Goal: Information Seeking & Learning: Find specific fact

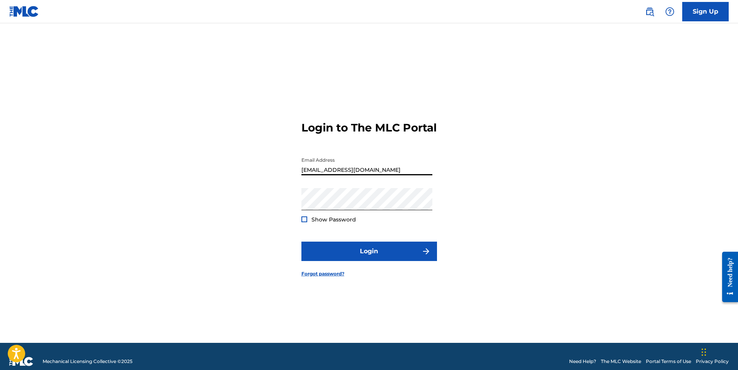
click at [381, 175] on input "[EMAIL_ADDRESS][DOMAIN_NAME]" at bounding box center [366, 164] width 131 height 22
type input "[EMAIL_ADDRESS][DOMAIN_NAME]"
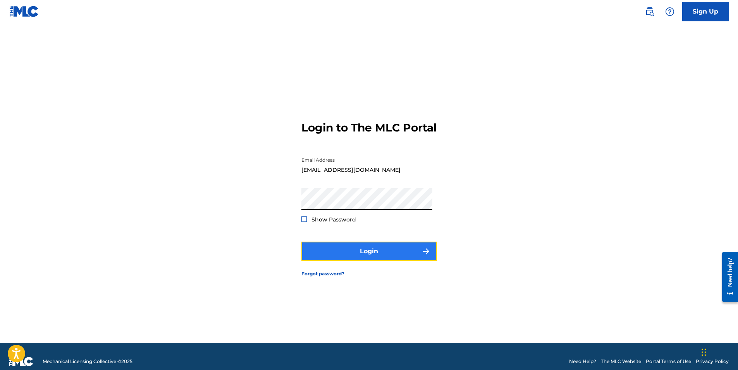
click at [358, 260] on button "Login" at bounding box center [369, 250] width 136 height 19
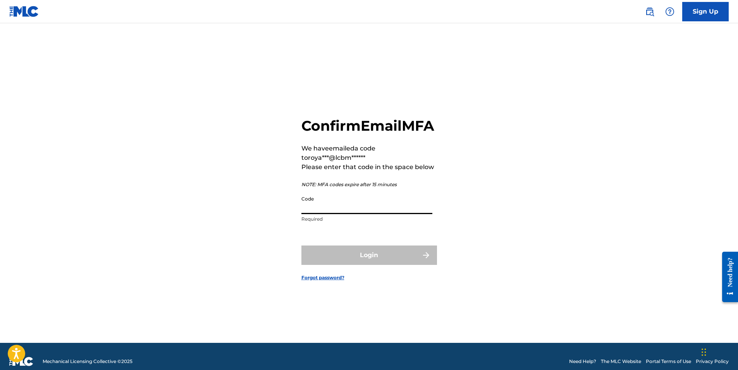
click at [352, 214] on input "Code" at bounding box center [366, 203] width 131 height 22
click at [351, 214] on input "Code" at bounding box center [366, 203] width 131 height 22
paste input "651967"
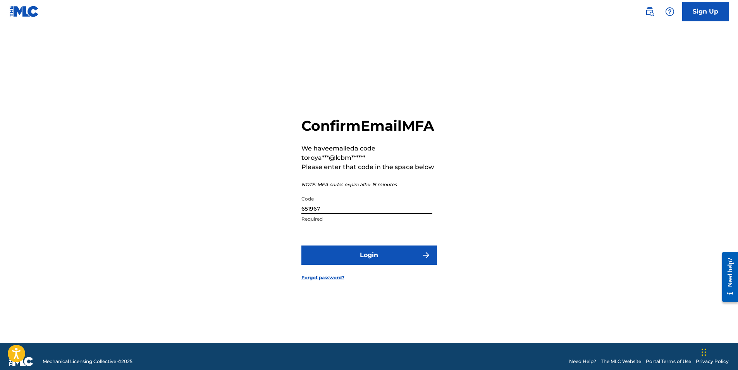
type input "651967"
click at [255, 257] on div "Confirm Email MFA We have emailed a code to roya***@lcbm****** Please enter tha…" at bounding box center [369, 193] width 542 height 300
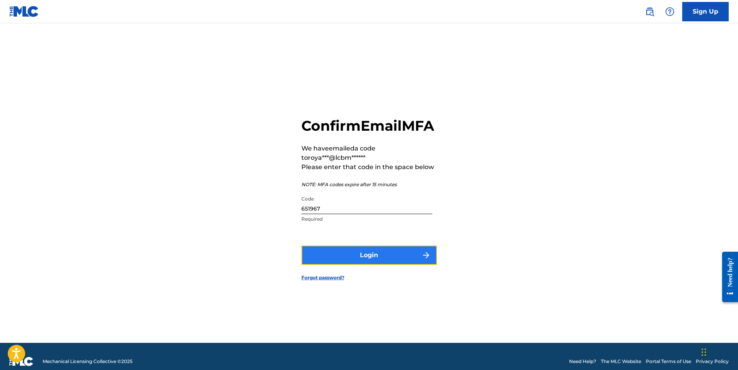
click at [380, 265] on button "Login" at bounding box center [369, 254] width 136 height 19
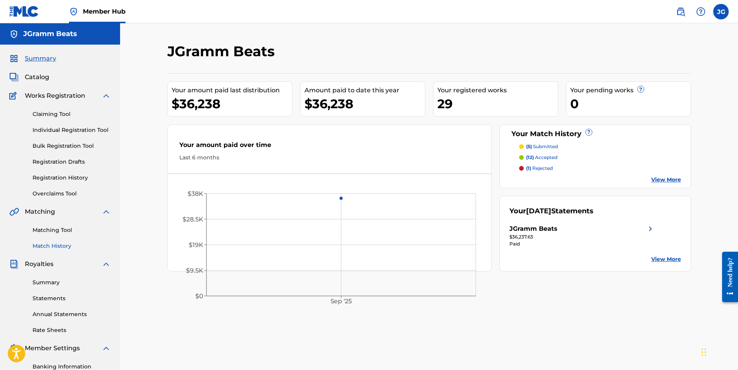
click at [60, 246] on link "Match History" at bounding box center [72, 246] width 78 height 8
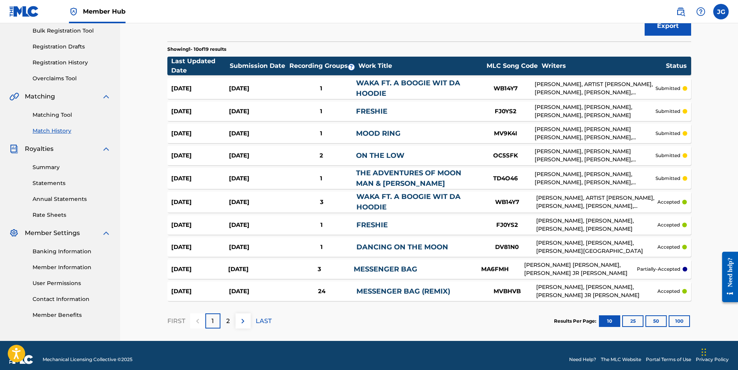
scroll to position [116, 0]
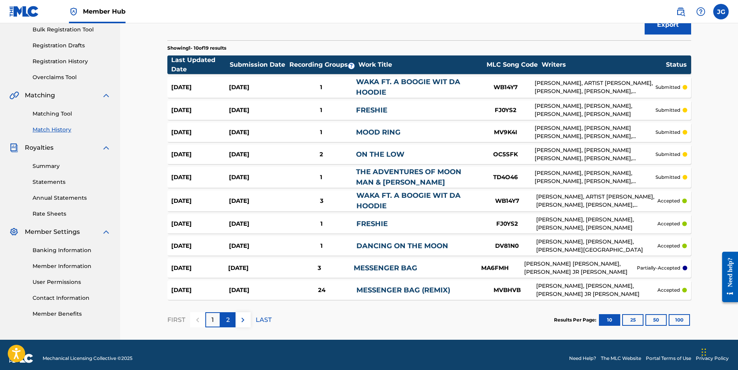
click at [226, 322] on p "2" at bounding box center [227, 319] width 3 height 9
click at [369, 86] on div "WAKA FT. A BOOGIE WIT DA HOODIE" at bounding box center [416, 87] width 120 height 21
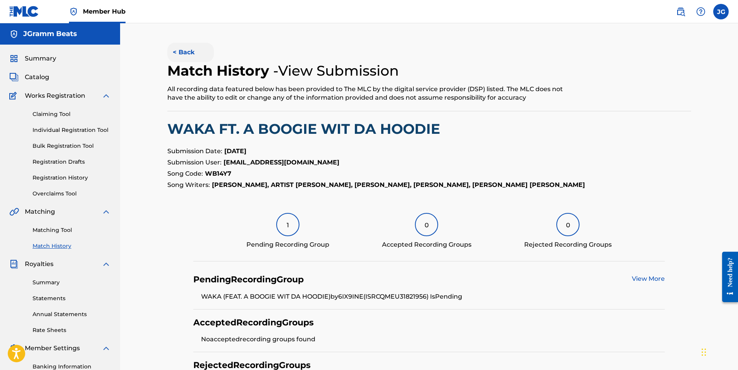
click at [186, 50] on button "< Back" at bounding box center [190, 52] width 46 height 19
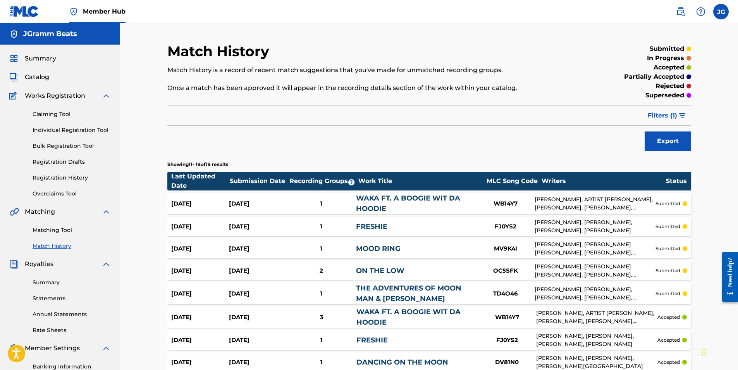
scroll to position [116, 0]
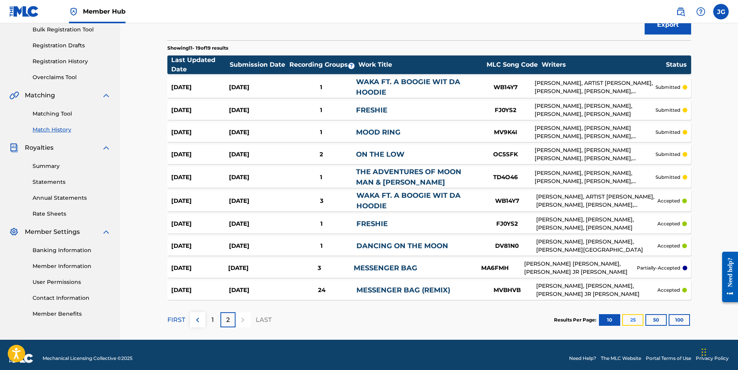
click at [639, 320] on button "25" at bounding box center [632, 320] width 21 height 12
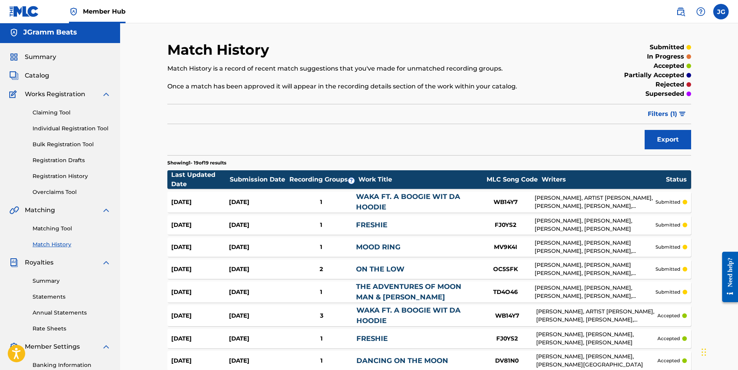
scroll to position [0, 0]
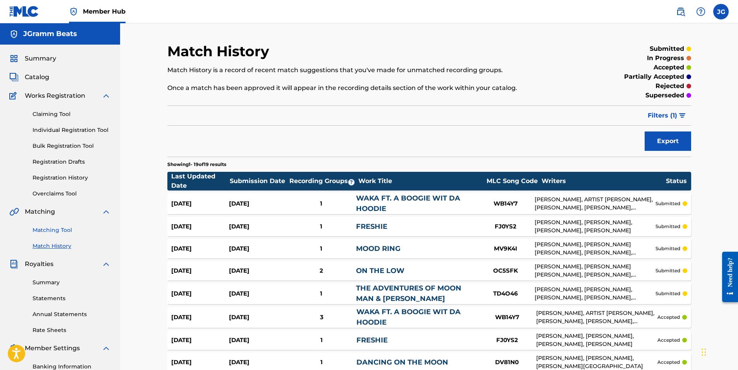
click at [55, 228] on link "Matching Tool" at bounding box center [72, 230] width 78 height 8
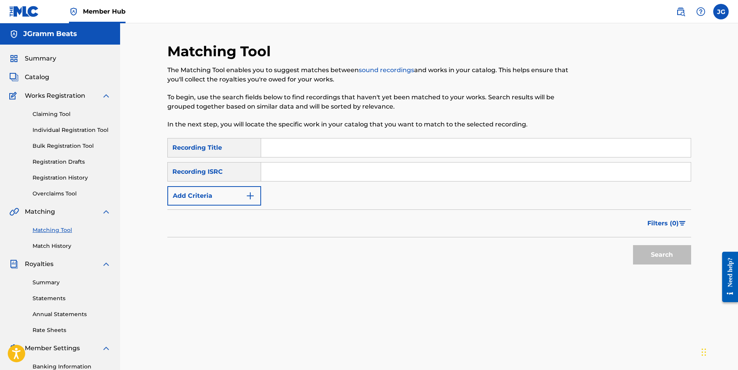
click at [280, 147] on input "Search Form" at bounding box center [476, 147] width 430 height 19
type input "[PERSON_NAME]"
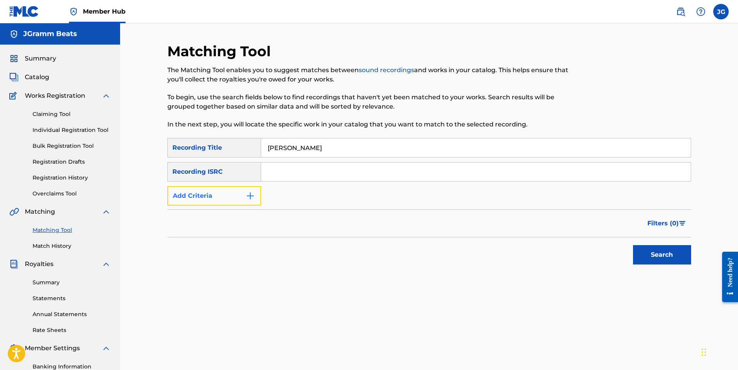
click at [247, 198] on img "Search Form" at bounding box center [250, 195] width 9 height 9
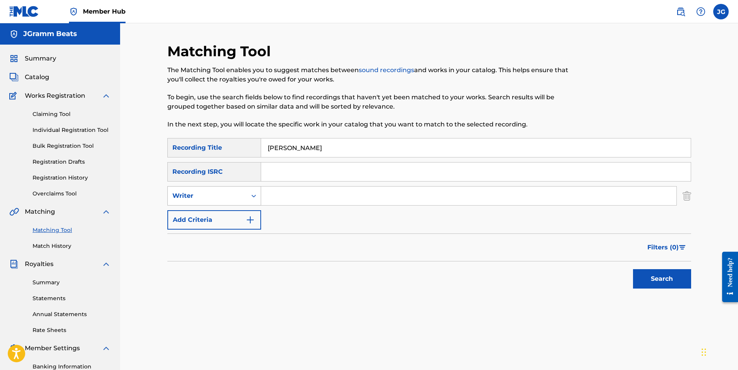
click at [258, 195] on div "Search Form" at bounding box center [254, 196] width 14 height 14
click at [238, 210] on div "Recording Artist" at bounding box center [214, 214] width 93 height 19
click at [252, 194] on icon "Search Form" at bounding box center [254, 196] width 8 height 8
click at [283, 173] on input "Search Form" at bounding box center [476, 171] width 430 height 19
click at [688, 195] on img "Search Form" at bounding box center [686, 195] width 9 height 19
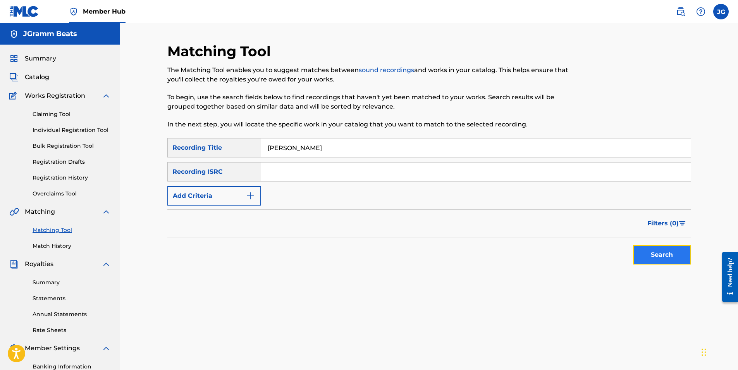
click at [672, 253] on button "Search" at bounding box center [662, 254] width 58 height 19
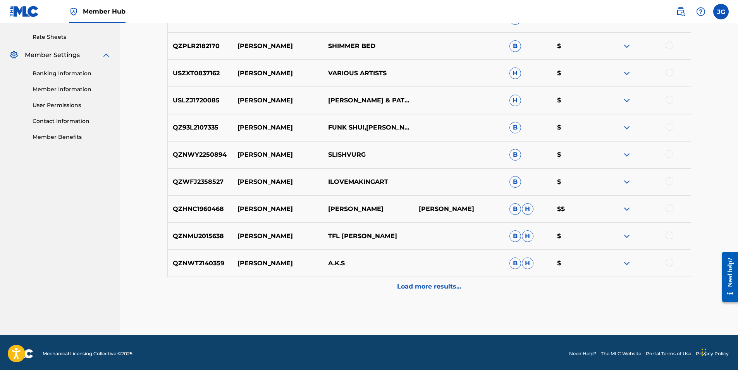
scroll to position [295, 0]
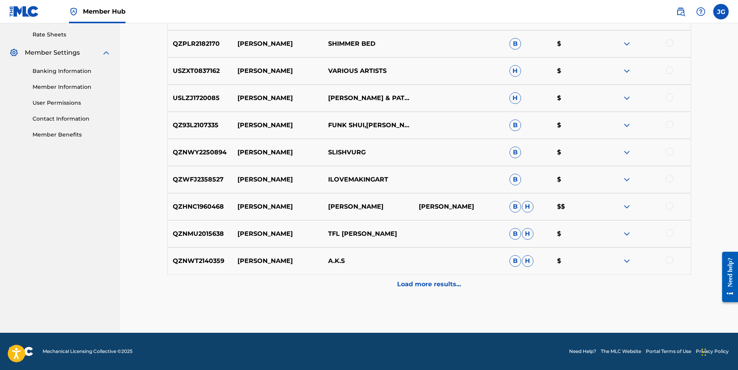
drag, startPoint x: 617, startPoint y: 210, endPoint x: 610, endPoint y: 215, distance: 8.9
click at [613, 213] on div "QZHNC1960468 [PERSON_NAME] YODA [PERSON_NAME] [PERSON_NAME] $$" at bounding box center [429, 206] width 524 height 27
click at [629, 206] on img at bounding box center [626, 206] width 9 height 9
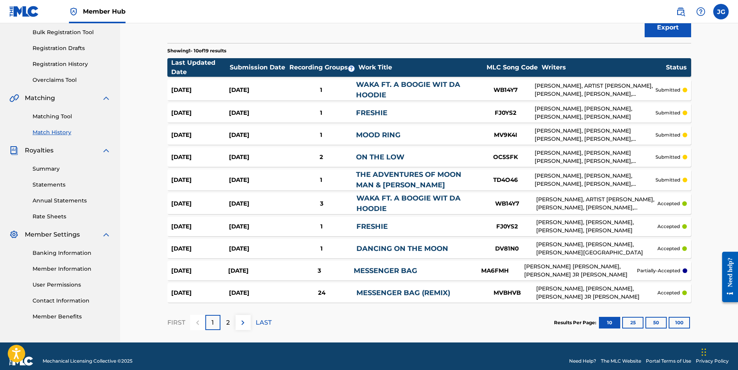
scroll to position [123, 0]
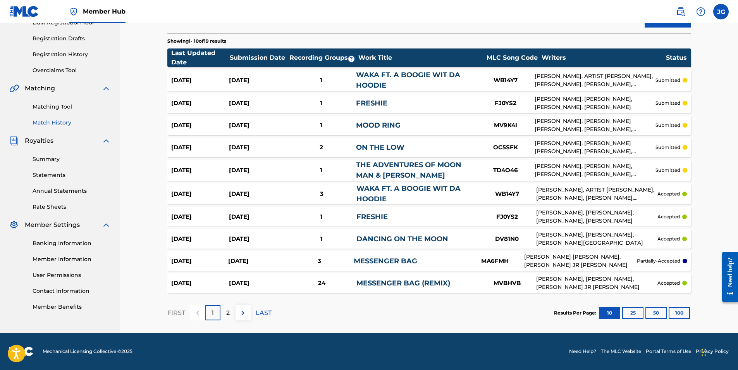
click at [388, 239] on link "DANCING ON THE MOON" at bounding box center [402, 238] width 92 height 9
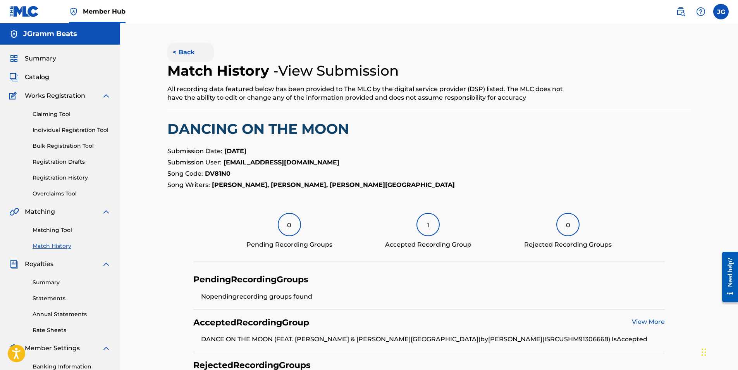
click at [179, 54] on button "< Back" at bounding box center [190, 52] width 46 height 19
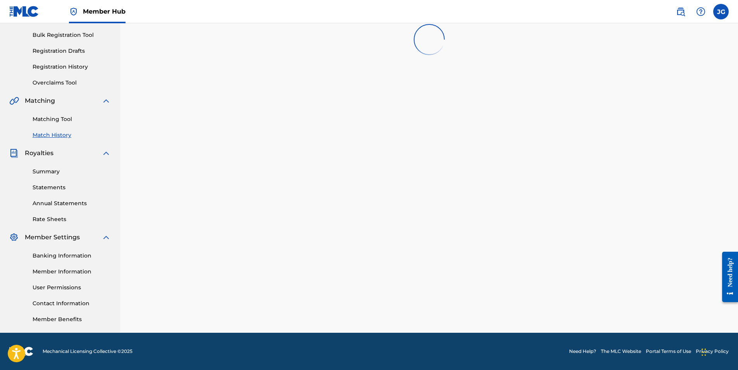
scroll to position [123, 0]
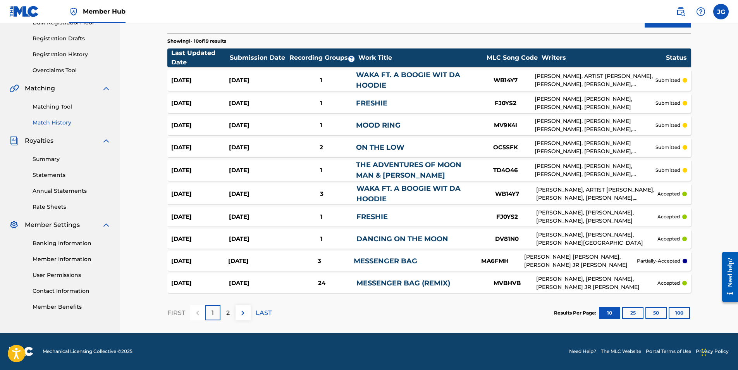
click at [414, 238] on link "DANCING ON THE MOON" at bounding box center [402, 238] width 92 height 9
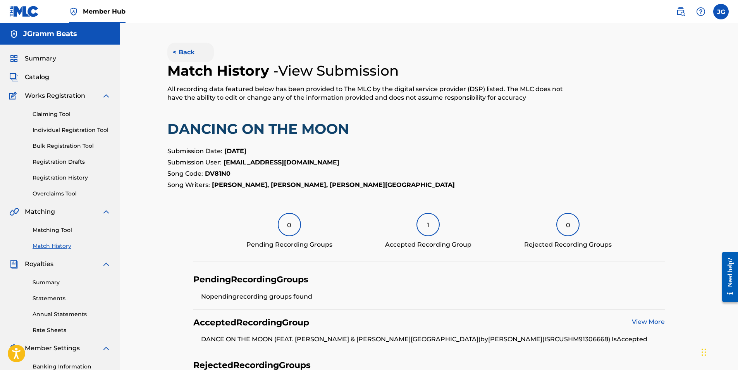
click at [184, 54] on button "< Back" at bounding box center [190, 52] width 46 height 19
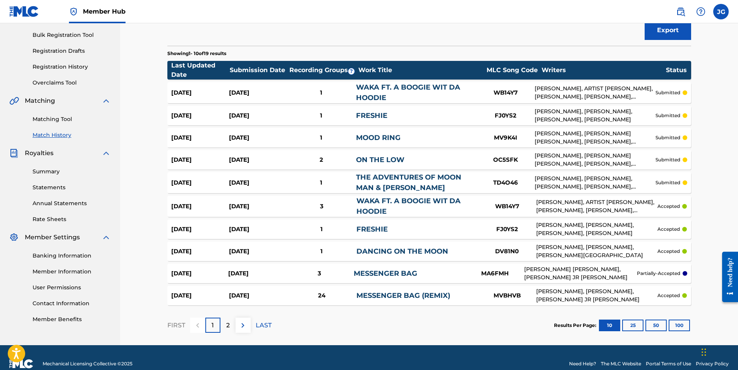
scroll to position [123, 0]
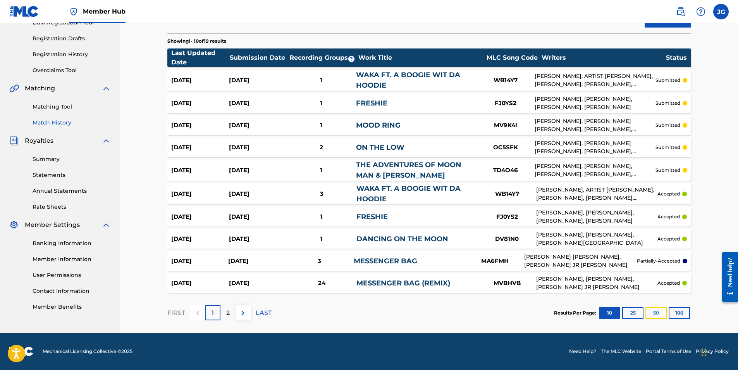
click at [654, 310] on button "50" at bounding box center [655, 313] width 21 height 12
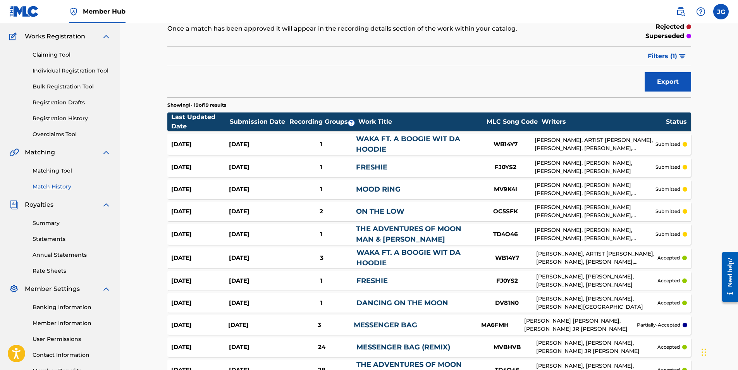
scroll to position [155, 0]
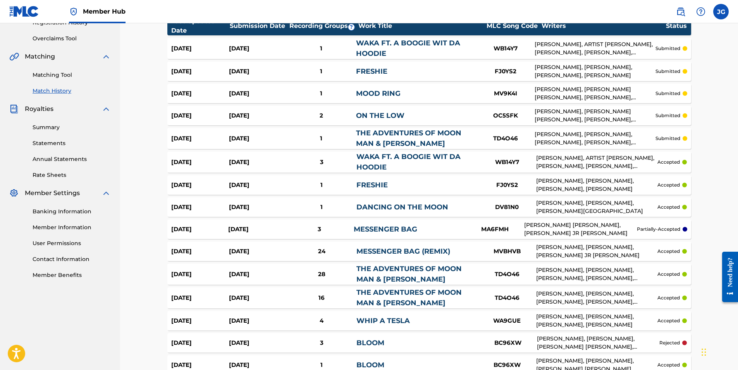
click at [381, 248] on link "MESSENGER BAG (REMIX)" at bounding box center [403, 251] width 94 height 9
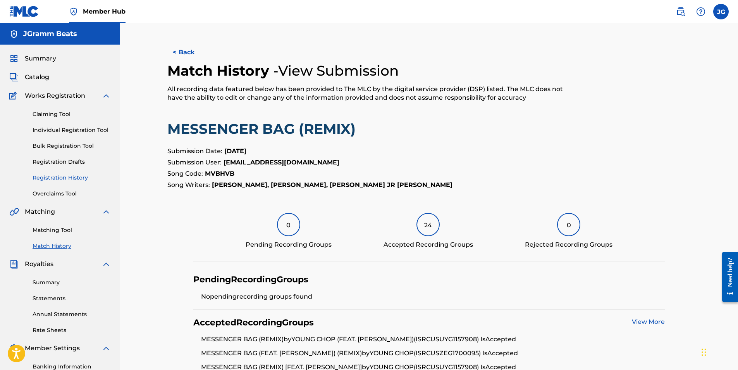
click at [64, 177] on link "Registration History" at bounding box center [72, 178] width 78 height 8
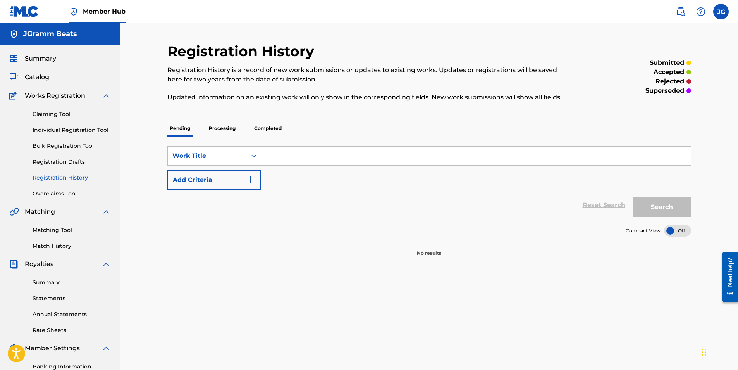
click at [267, 128] on p "Completed" at bounding box center [268, 128] width 32 height 16
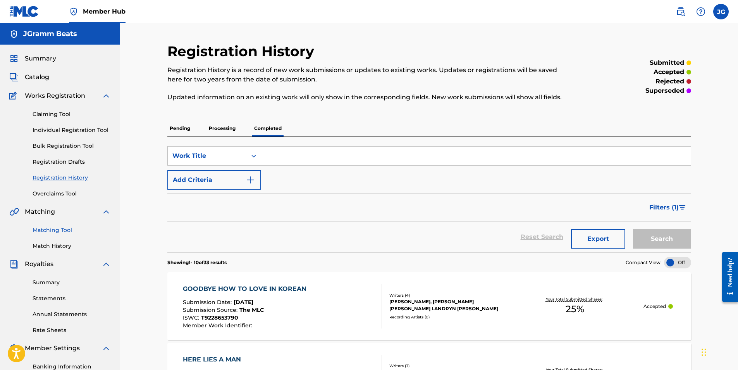
click at [62, 227] on link "Matching Tool" at bounding box center [72, 230] width 78 height 8
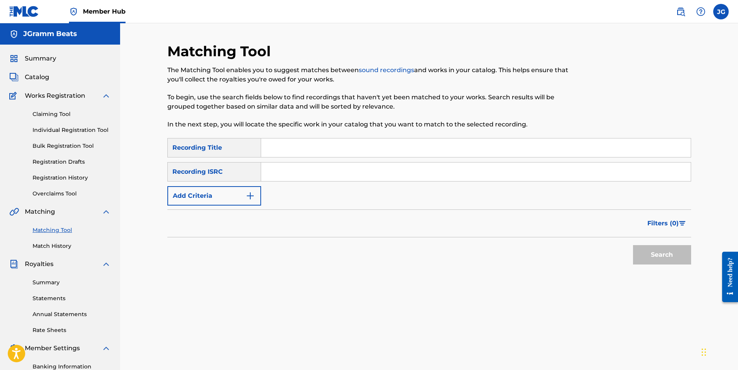
click at [297, 143] on input "Search Form" at bounding box center [476, 147] width 430 height 19
type input "love & war"
click at [319, 173] on input "Search Form" at bounding box center [476, 171] width 430 height 19
paste input "USAT22107750"
type input "USAT22107750"
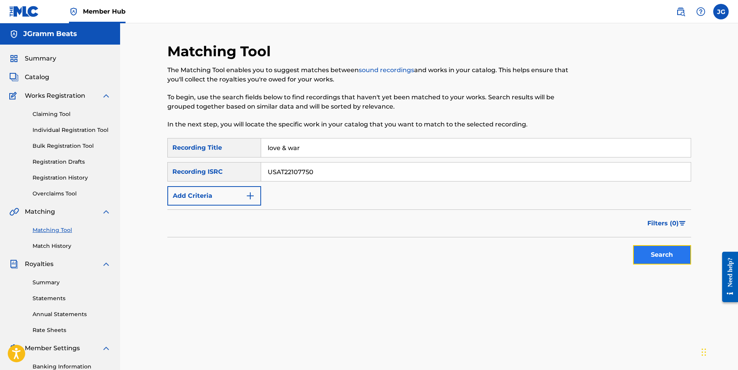
click at [662, 254] on button "Search" at bounding box center [662, 254] width 58 height 19
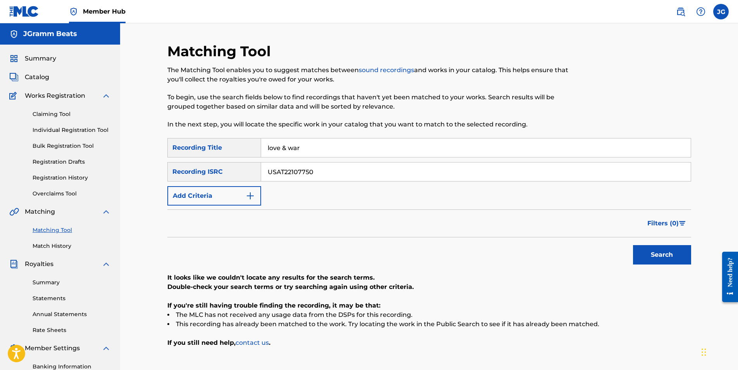
drag, startPoint x: 308, startPoint y: 147, endPoint x: 217, endPoint y: 136, distance: 91.7
click at [217, 136] on div "Matching Tool The Matching Tool enables you to suggest matches between sound re…" at bounding box center [429, 243] width 524 height 401
click at [633, 245] on button "Search" at bounding box center [662, 254] width 58 height 19
drag, startPoint x: 339, startPoint y: 175, endPoint x: 180, endPoint y: 162, distance: 159.7
click at [180, 162] on div "SearchWithCriteria003277d6-8258-46eb-a422-0e76a4611372 Recording Title SearchWi…" at bounding box center [429, 171] width 524 height 67
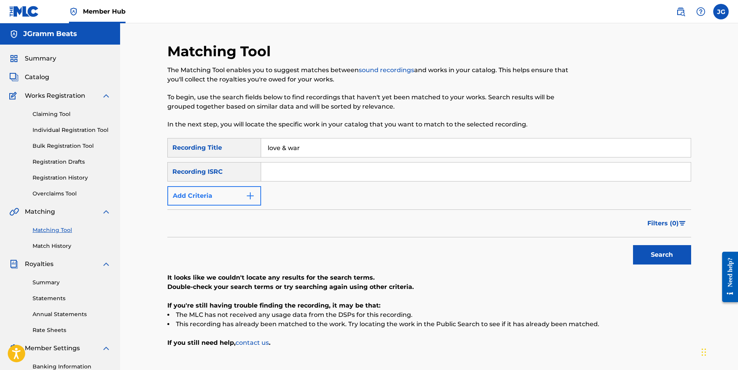
type input "love & war"
click at [220, 201] on button "Add Criteria" at bounding box center [214, 195] width 94 height 19
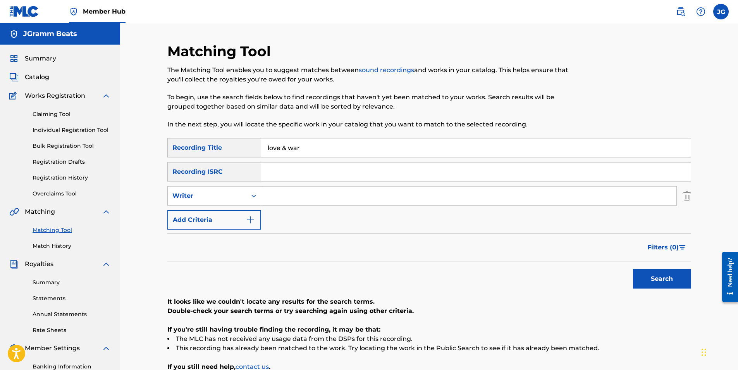
click at [288, 196] on input "Search Form" at bounding box center [468, 195] width 415 height 19
type input "gramma"
click at [658, 271] on button "Search" at bounding box center [662, 278] width 58 height 19
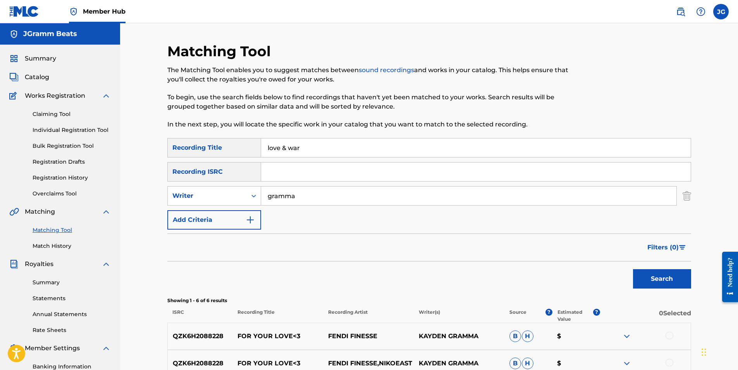
click at [293, 169] on input "Search Form" at bounding box center [476, 171] width 430 height 19
paste input "USAT22107749"
type input "USAT22107749"
click at [658, 276] on button "Search" at bounding box center [662, 278] width 58 height 19
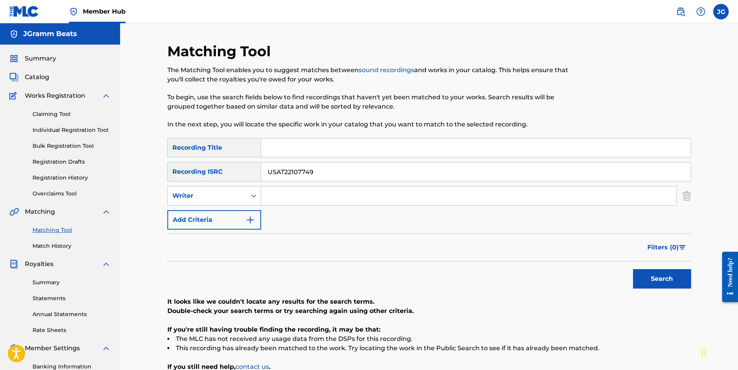
click at [294, 152] on input "Search Form" at bounding box center [476, 147] width 430 height 19
type input "freshie"
type input "gramma"
click at [662, 278] on button "Search" at bounding box center [662, 278] width 58 height 19
drag, startPoint x: 305, startPoint y: 146, endPoint x: 101, endPoint y: 124, distance: 204.9
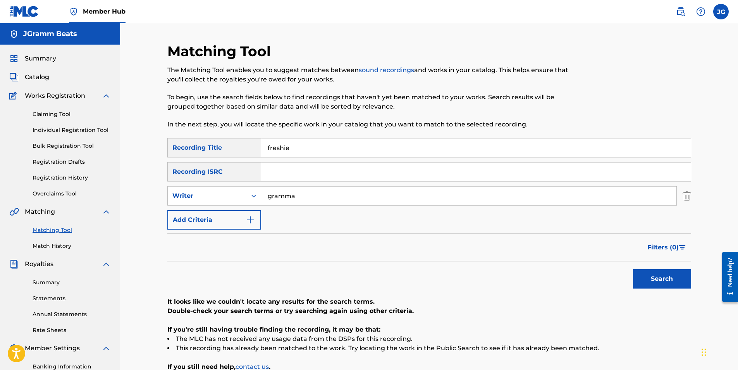
click at [100, 124] on main "JGramm Beats Summary Catalog Works Registration Claiming Tool Individual Regist…" at bounding box center [369, 233] width 738 height 420
click at [662, 280] on button "Search" at bounding box center [662, 278] width 58 height 19
drag, startPoint x: 274, startPoint y: 140, endPoint x: 236, endPoint y: 136, distance: 37.8
click at [236, 136] on div "Matching Tool The Matching Tool enables you to suggest matches between sound re…" at bounding box center [429, 243] width 524 height 401
click at [662, 278] on button "Search" at bounding box center [662, 278] width 58 height 19
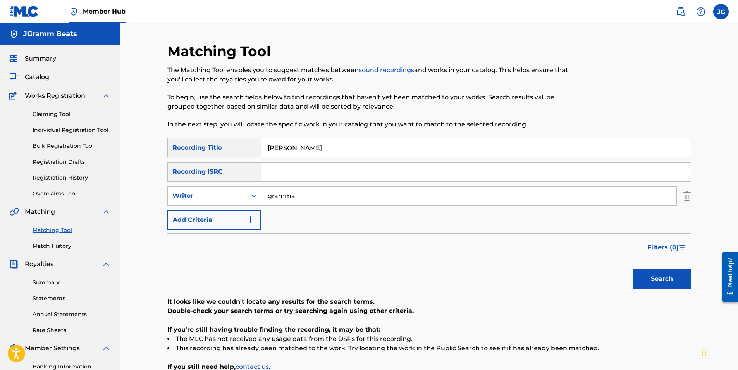
drag, startPoint x: 330, startPoint y: 155, endPoint x: 194, endPoint y: 127, distance: 139.5
click at [194, 127] on div "Matching Tool The Matching Tool enables you to suggest matches between sound re…" at bounding box center [429, 243] width 524 height 401
type input "[PERSON_NAME]"
click at [653, 277] on button "Search" at bounding box center [662, 278] width 58 height 19
click at [52, 114] on link "Claiming Tool" at bounding box center [72, 114] width 78 height 8
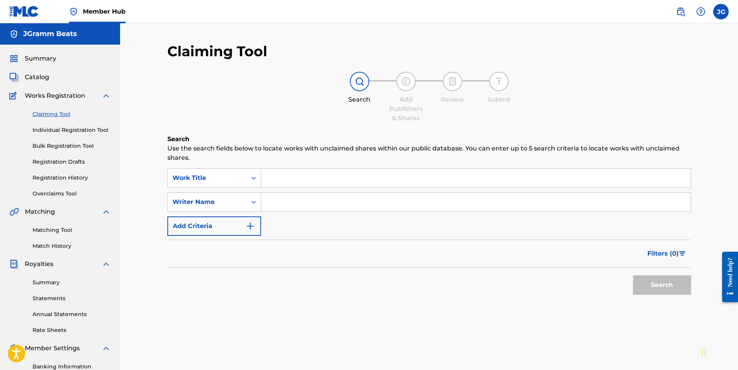
click at [315, 184] on input "Search Form" at bounding box center [476, 177] width 430 height 19
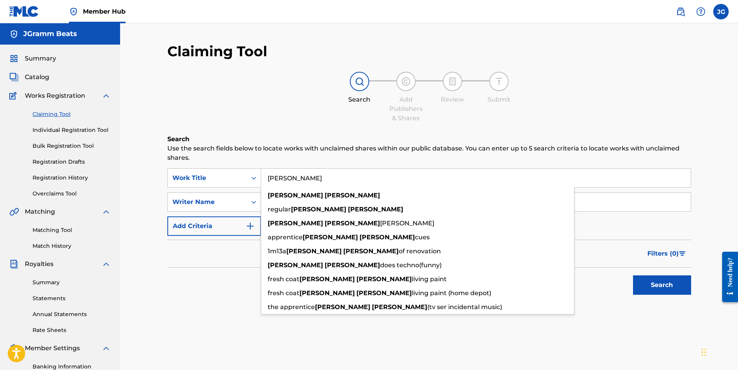
type input "[PERSON_NAME]"
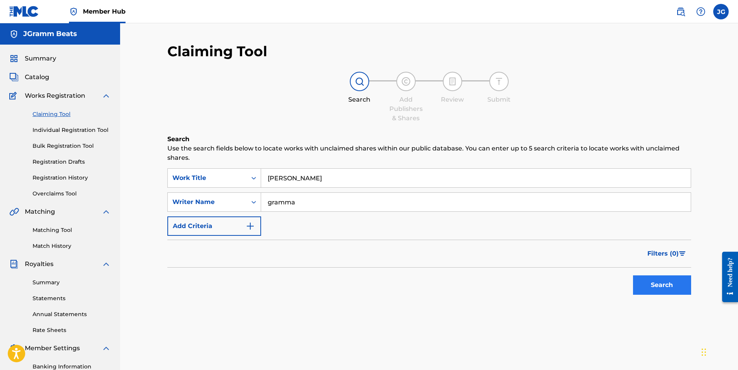
type input "gramma"
click at [661, 290] on button "Search" at bounding box center [662, 284] width 58 height 19
click at [656, 285] on button "Search" at bounding box center [662, 284] width 58 height 19
click at [67, 128] on link "Individual Registration Tool" at bounding box center [72, 130] width 78 height 8
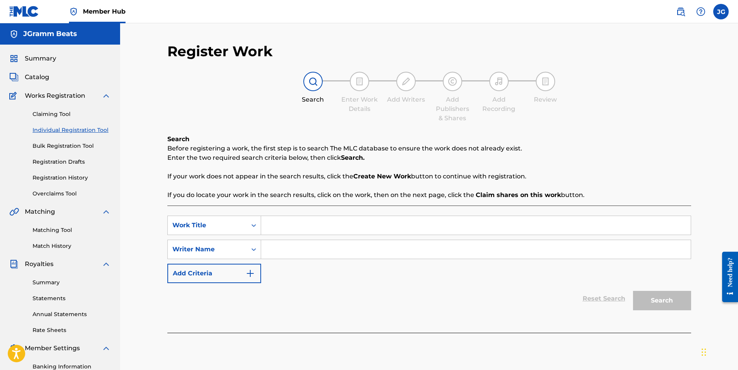
click at [303, 228] on input "Search Form" at bounding box center [476, 225] width 430 height 19
type input "[PERSON_NAME]"
click at [300, 245] on input "Search Form" at bounding box center [476, 249] width 430 height 19
type input "gramma"
click at [660, 297] on button "Search" at bounding box center [662, 299] width 58 height 19
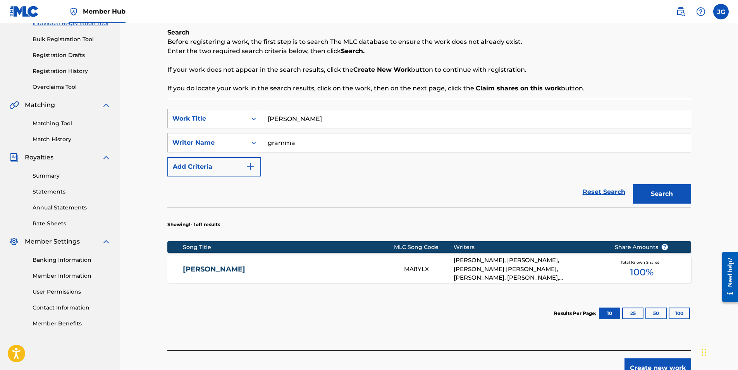
scroll to position [116, 0]
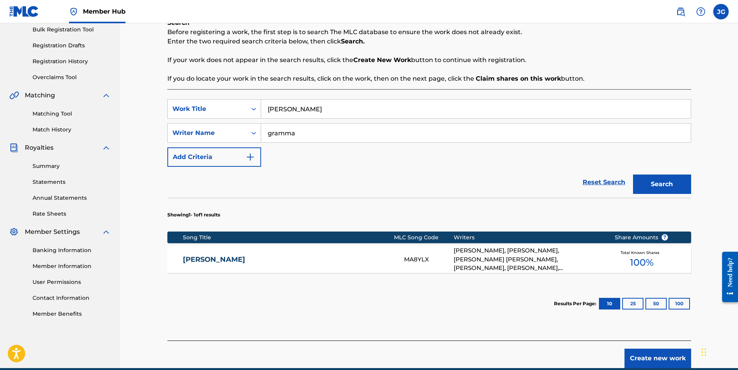
click at [241, 257] on link "[PERSON_NAME]" at bounding box center [288, 259] width 211 height 9
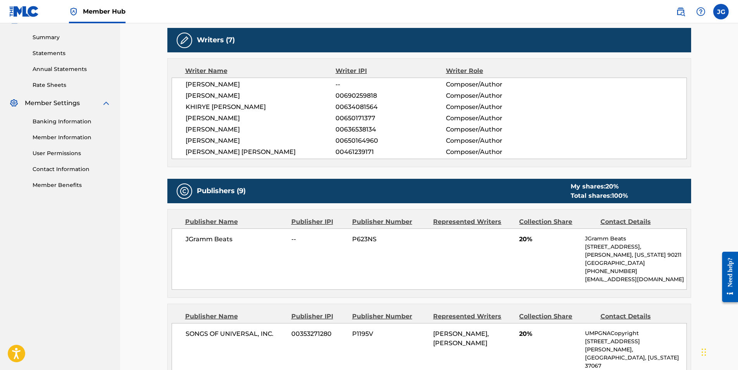
scroll to position [79, 0]
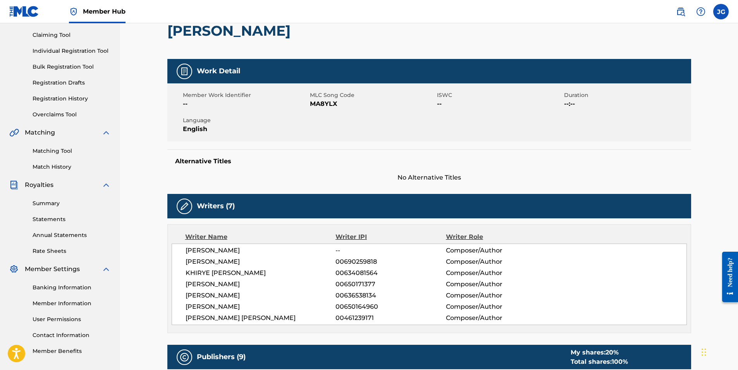
click at [220, 168] on div "Alternative Titles No Alternative Titles" at bounding box center [429, 165] width 524 height 33
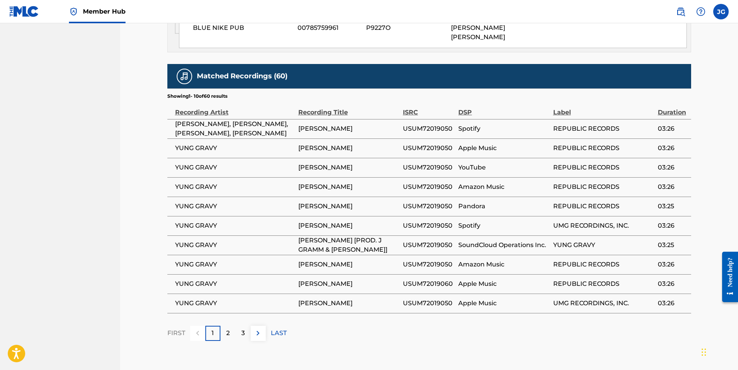
scroll to position [1435, 0]
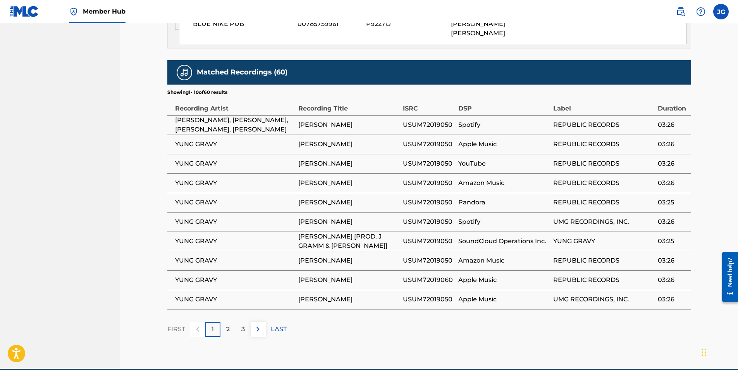
click at [318, 165] on span "[PERSON_NAME]" at bounding box center [348, 163] width 101 height 9
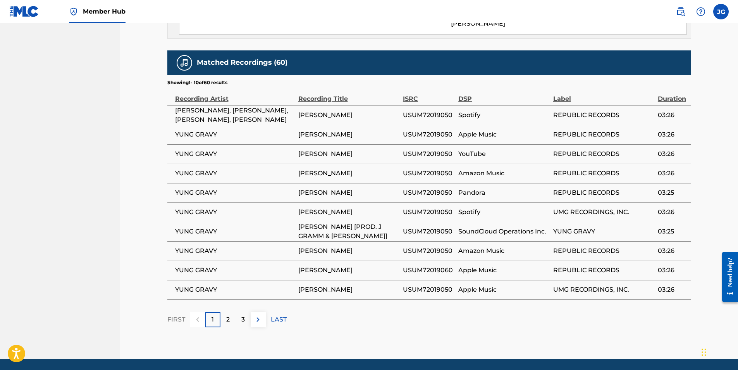
scroll to position [1473, 0]
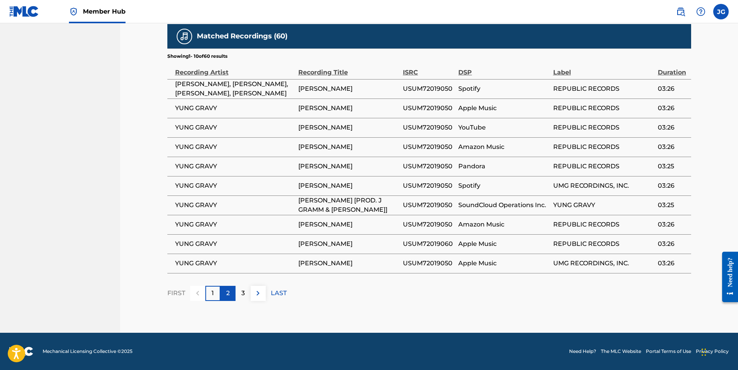
click at [231, 293] on div "2" at bounding box center [227, 292] width 15 height 15
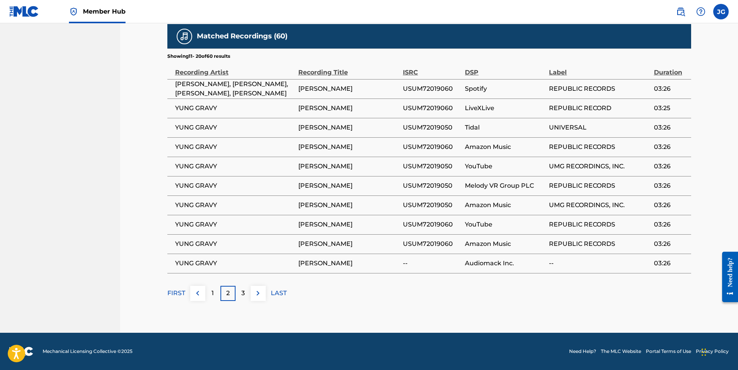
click at [415, 184] on span "USUM72019050" at bounding box center [432, 185] width 58 height 9
click at [421, 146] on span "USUM72019060" at bounding box center [432, 146] width 58 height 9
copy span "USUM72019060"
click at [246, 293] on div "3" at bounding box center [242, 292] width 15 height 15
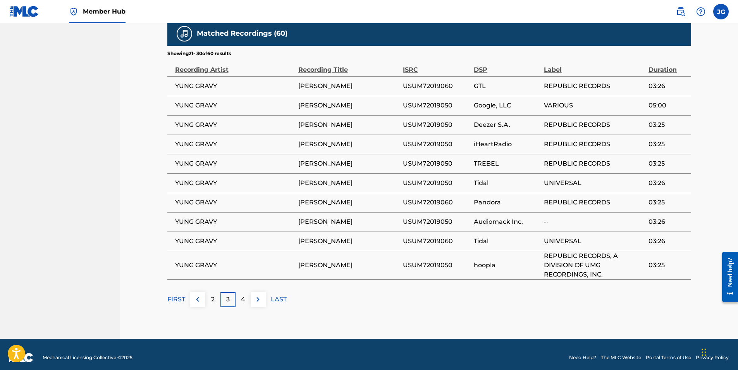
click at [409, 244] on span "USUM72019060" at bounding box center [436, 240] width 67 height 9
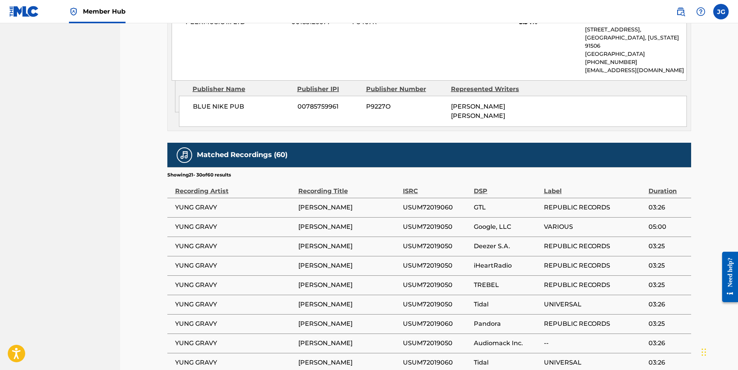
scroll to position [1444, 0]
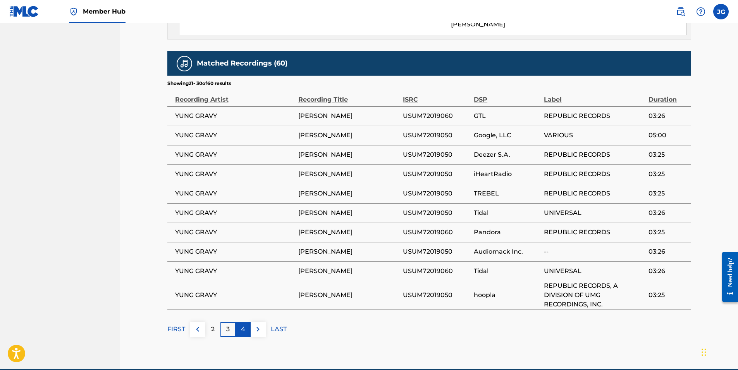
click at [246, 330] on div "4" at bounding box center [242, 328] width 15 height 15
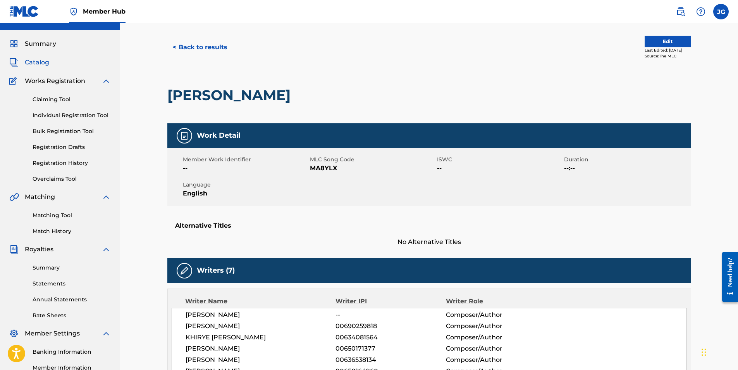
scroll to position [10, 0]
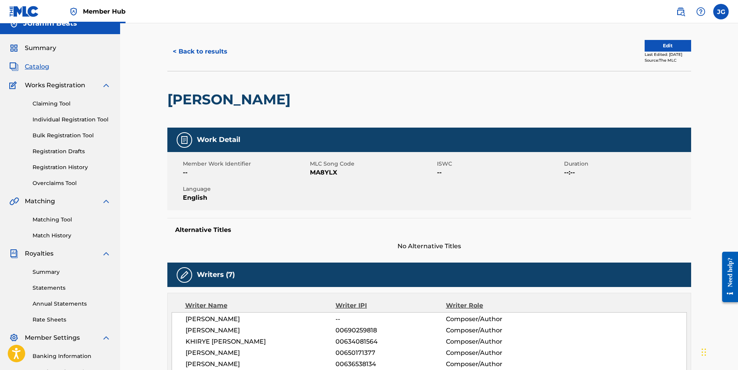
click at [294, 122] on div "[PERSON_NAME]" at bounding box center [230, 99] width 127 height 56
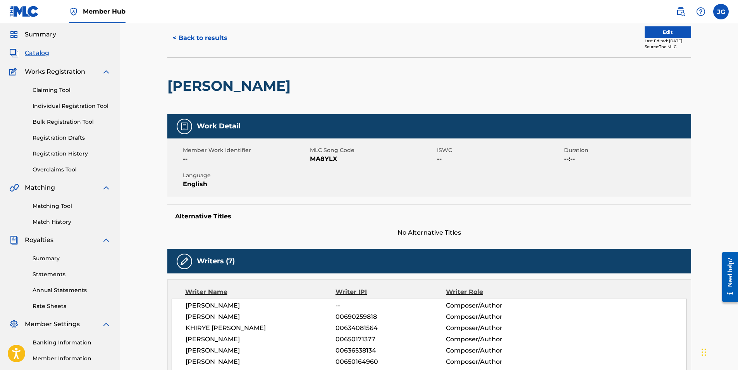
scroll to position [0, 0]
